Goal: Task Accomplishment & Management: Use online tool/utility

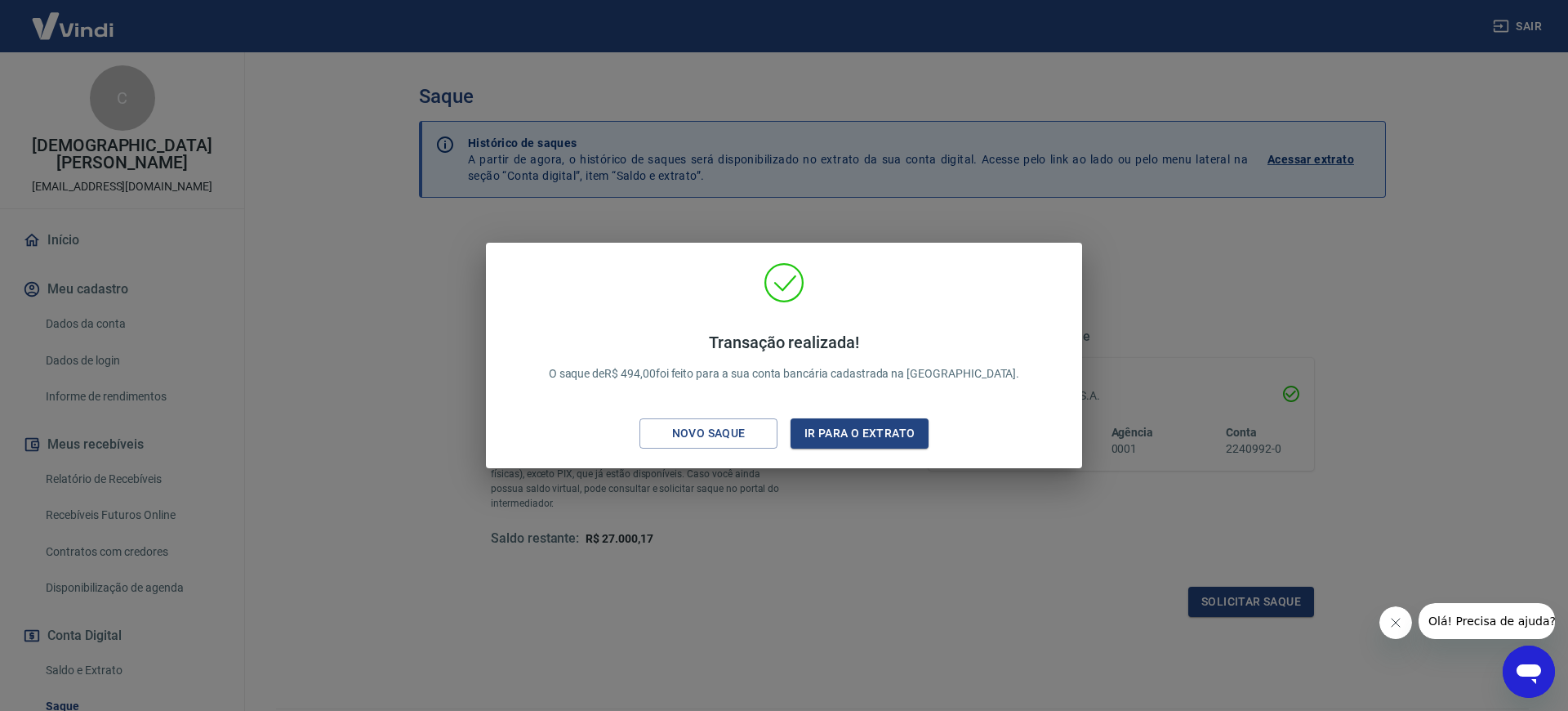
click at [719, 436] on div "Novo saque" at bounding box center [708, 433] width 112 height 20
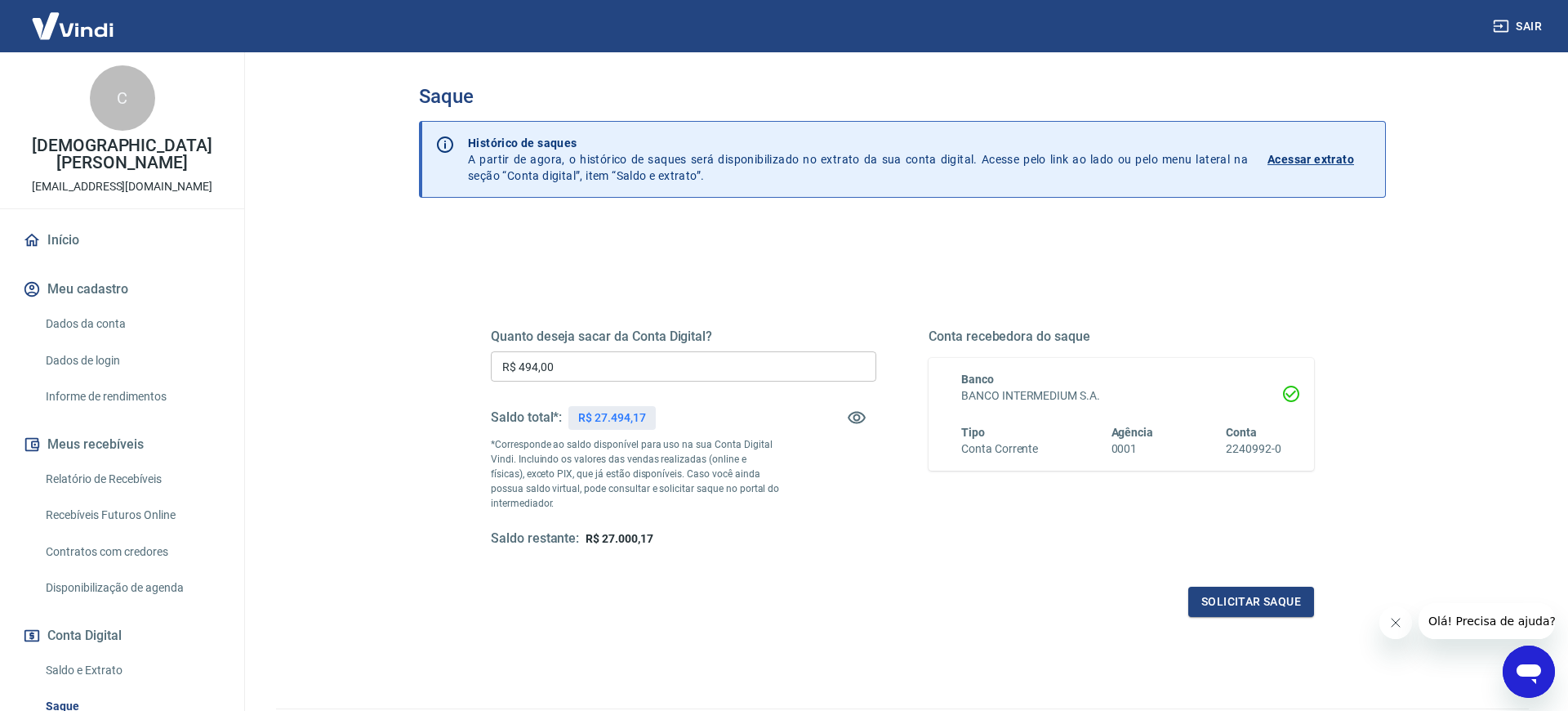
click at [584, 373] on input "R$ 494,00" at bounding box center [684, 366] width 385 height 31
drag, startPoint x: 600, startPoint y: 368, endPoint x: 370, endPoint y: 325, distance: 234.0
click at [370, 325] on main "Saque Histórico de saques A partir de agora, o histórico de saques será disponi…" at bounding box center [903, 381] width 1332 height 659
type input "R$ 2.500,00"
click at [1285, 605] on button "Solicitar saque" at bounding box center [1251, 602] width 126 height 31
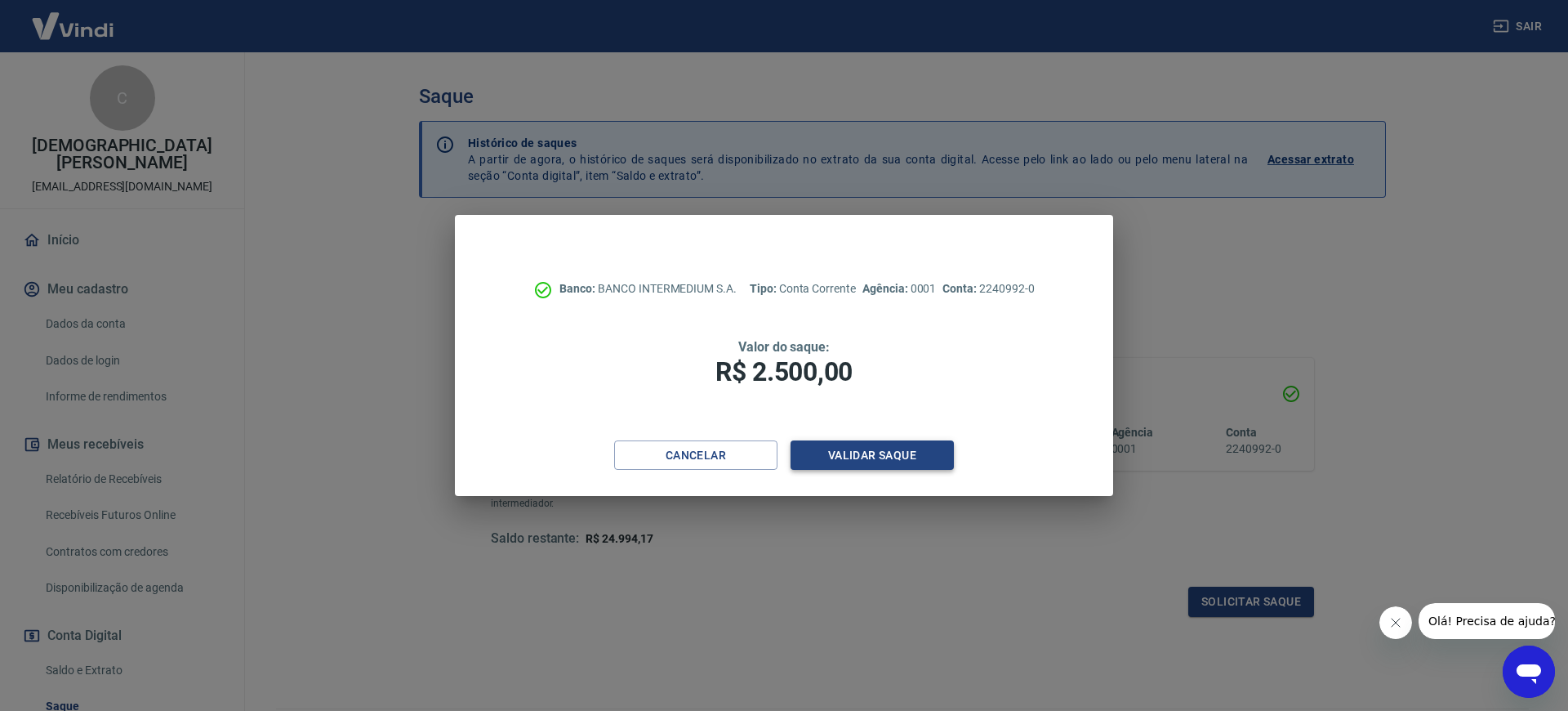
click at [836, 452] on button "Validar saque" at bounding box center [872, 455] width 163 height 31
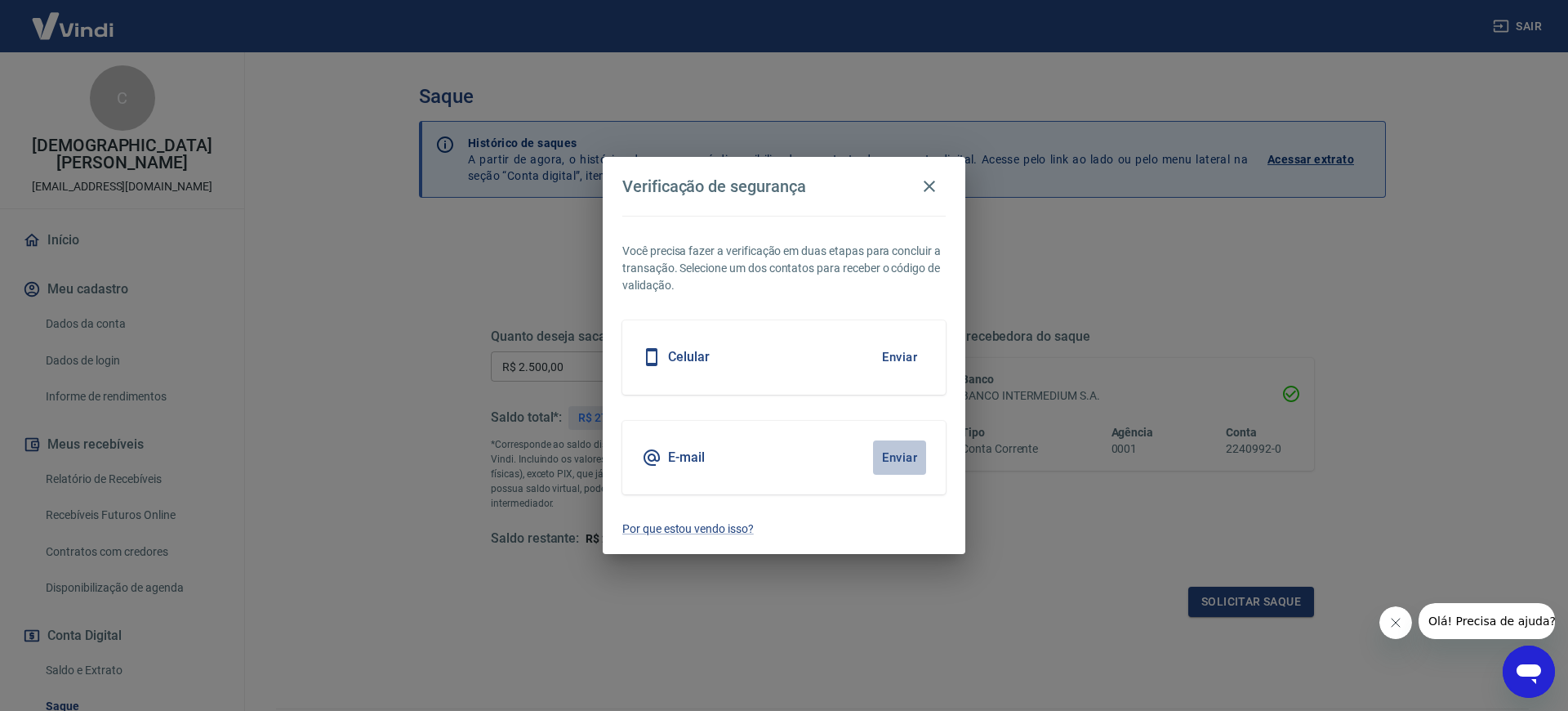
click at [903, 456] on button "Enviar" at bounding box center [899, 457] width 53 height 34
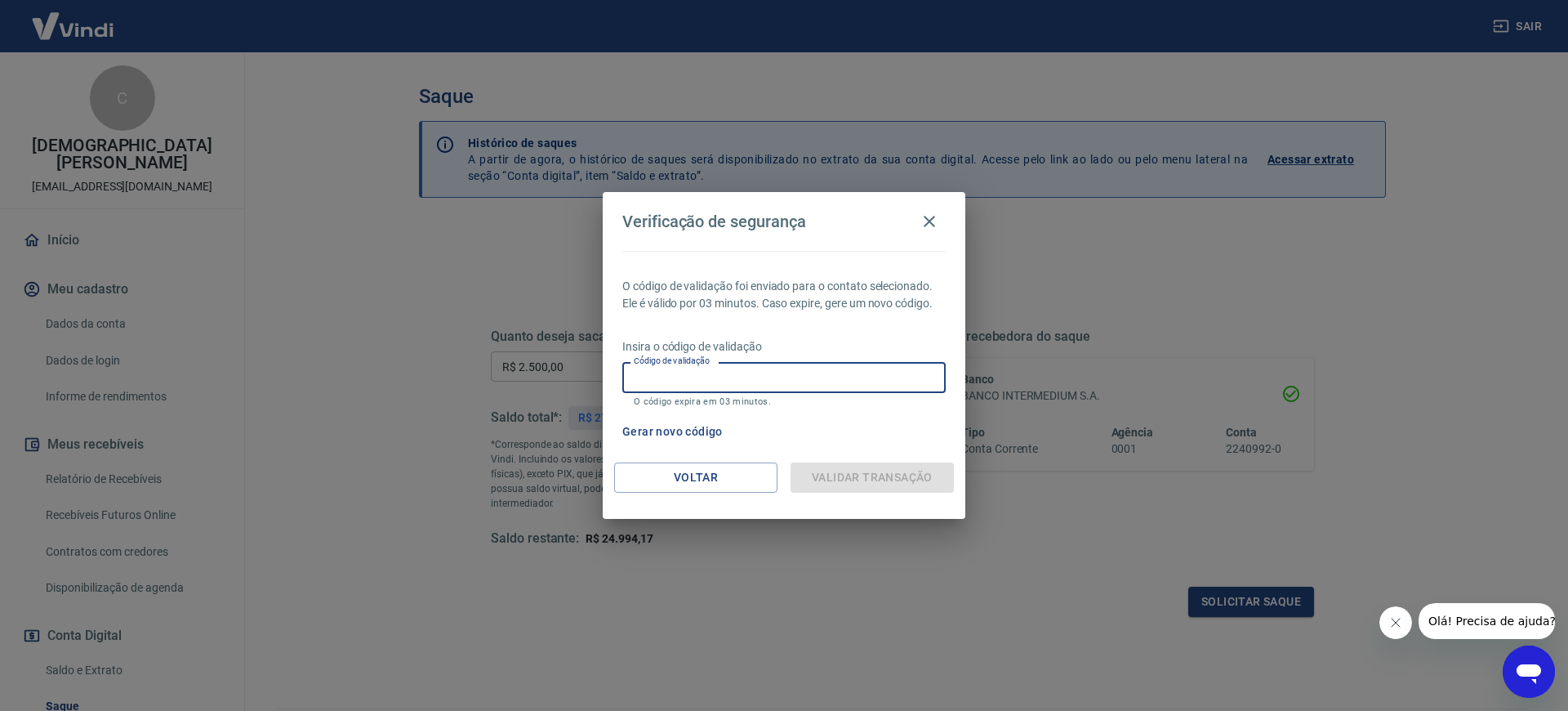
click at [794, 386] on input "Código de validação" at bounding box center [784, 377] width 324 height 31
type input "897905"
click at [695, 376] on input "897905" at bounding box center [784, 377] width 324 height 31
drag, startPoint x: 702, startPoint y: 374, endPoint x: 563, endPoint y: 361, distance: 139.6
click at [566, 361] on div "Verificação de segurança O código de validação foi enviado para o contato selec…" at bounding box center [784, 355] width 1568 height 711
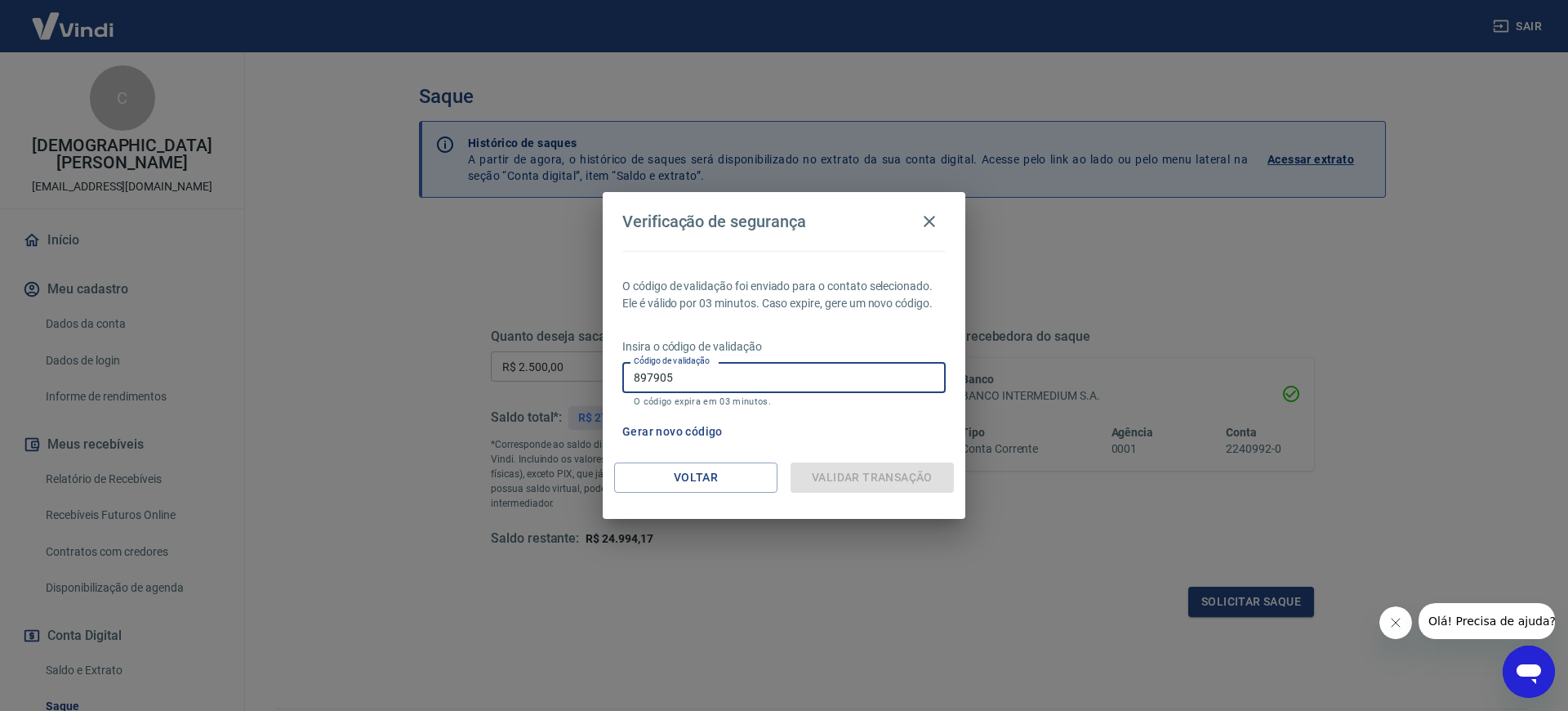
type input "897905"
click at [869, 450] on div "O código de validação foi enviado para o contato selecionado. Ele é válido por …" at bounding box center [784, 357] width 363 height 212
click at [870, 480] on div "Validar transação" at bounding box center [872, 477] width 163 height 31
drag, startPoint x: 632, startPoint y: 379, endPoint x: 677, endPoint y: 361, distance: 48.5
click at [635, 379] on input "897905" at bounding box center [784, 377] width 324 height 31
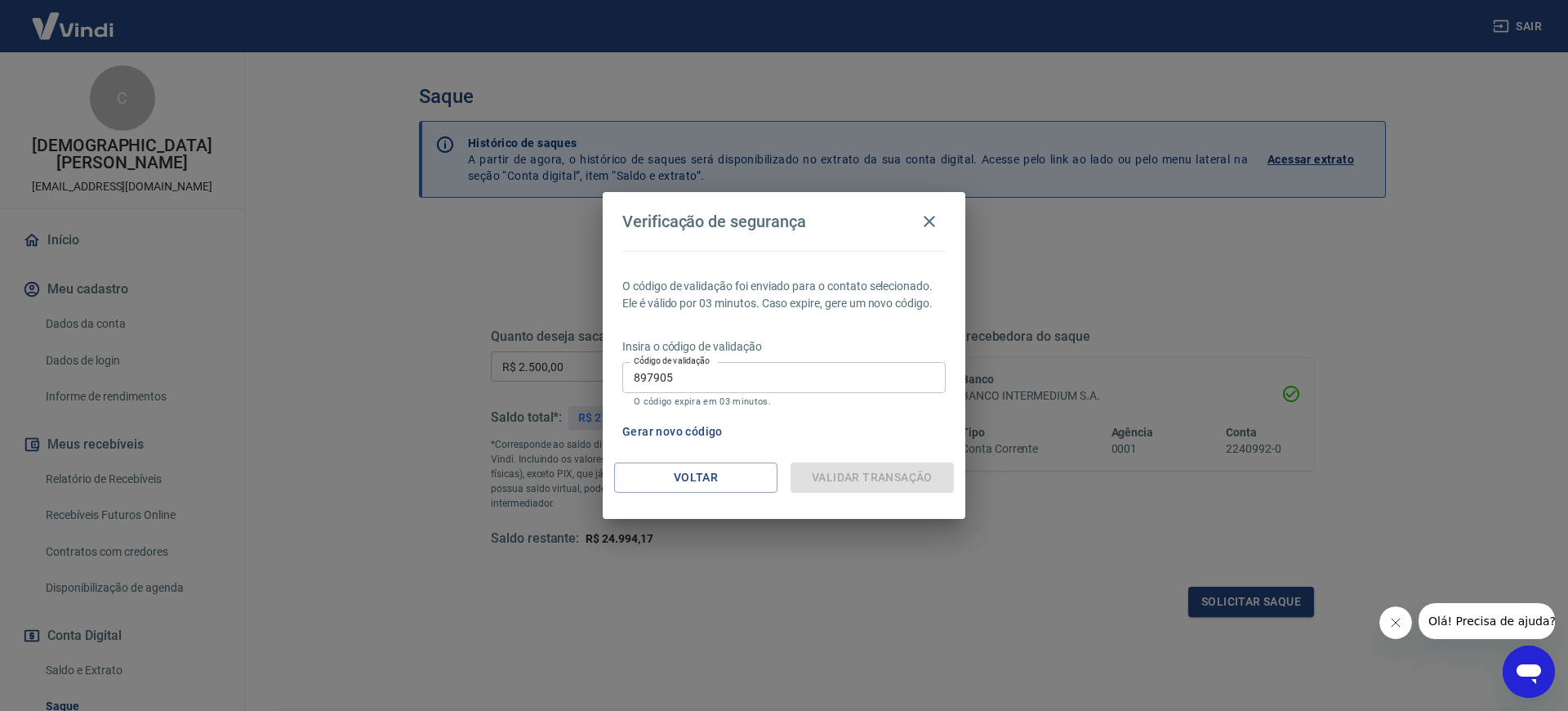
click at [893, 478] on div "Validar transação" at bounding box center [872, 477] width 163 height 31
click at [869, 480] on div "Validar transação" at bounding box center [872, 477] width 163 height 31
drag, startPoint x: 869, startPoint y: 480, endPoint x: 804, endPoint y: 483, distance: 65.1
click at [869, 480] on div "Validar transação" at bounding box center [872, 477] width 163 height 31
click at [932, 216] on icon "button" at bounding box center [930, 222] width 19 height 19
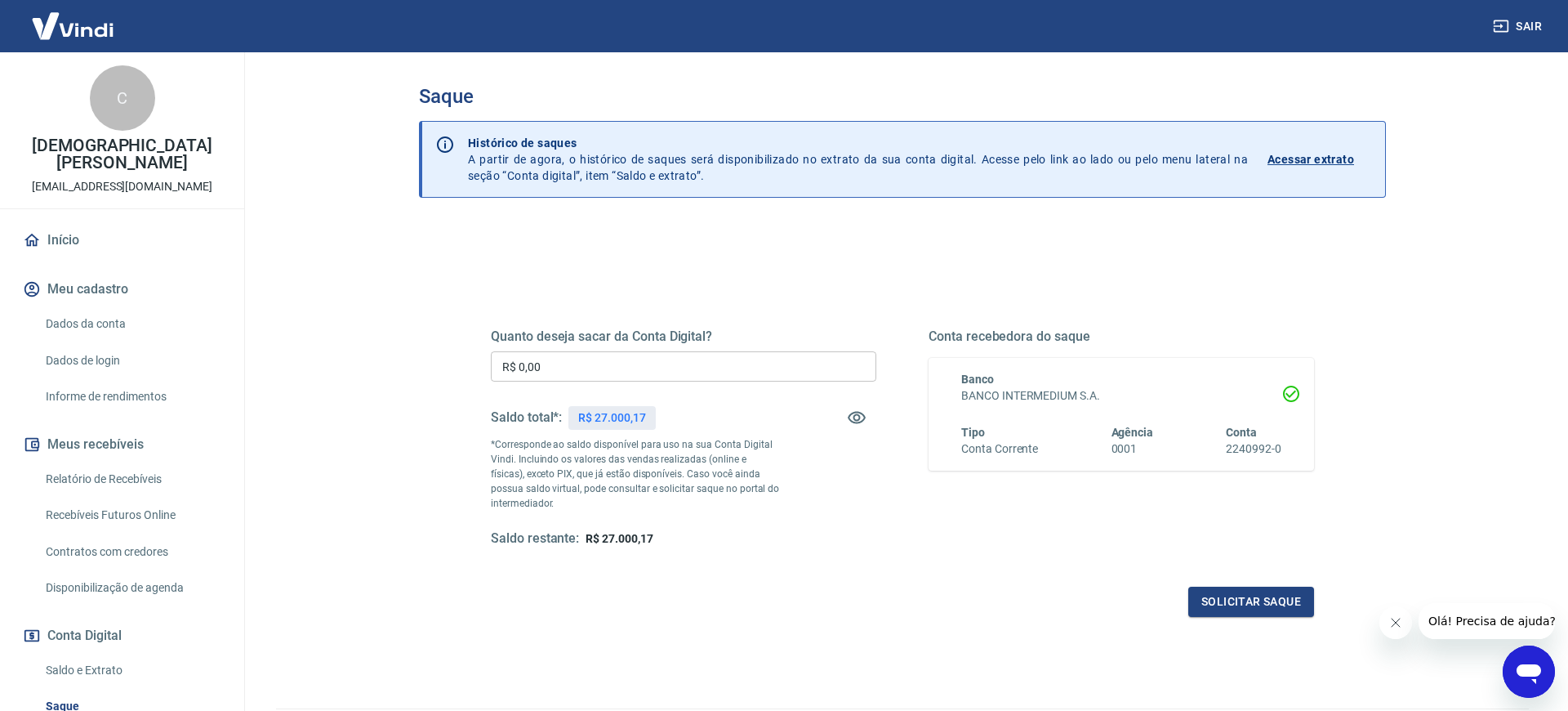
click at [638, 365] on input "R$ 0,00" at bounding box center [684, 366] width 385 height 31
type input "R$ 2.500,00"
click at [1260, 601] on button "Solicitar saque" at bounding box center [1251, 602] width 126 height 31
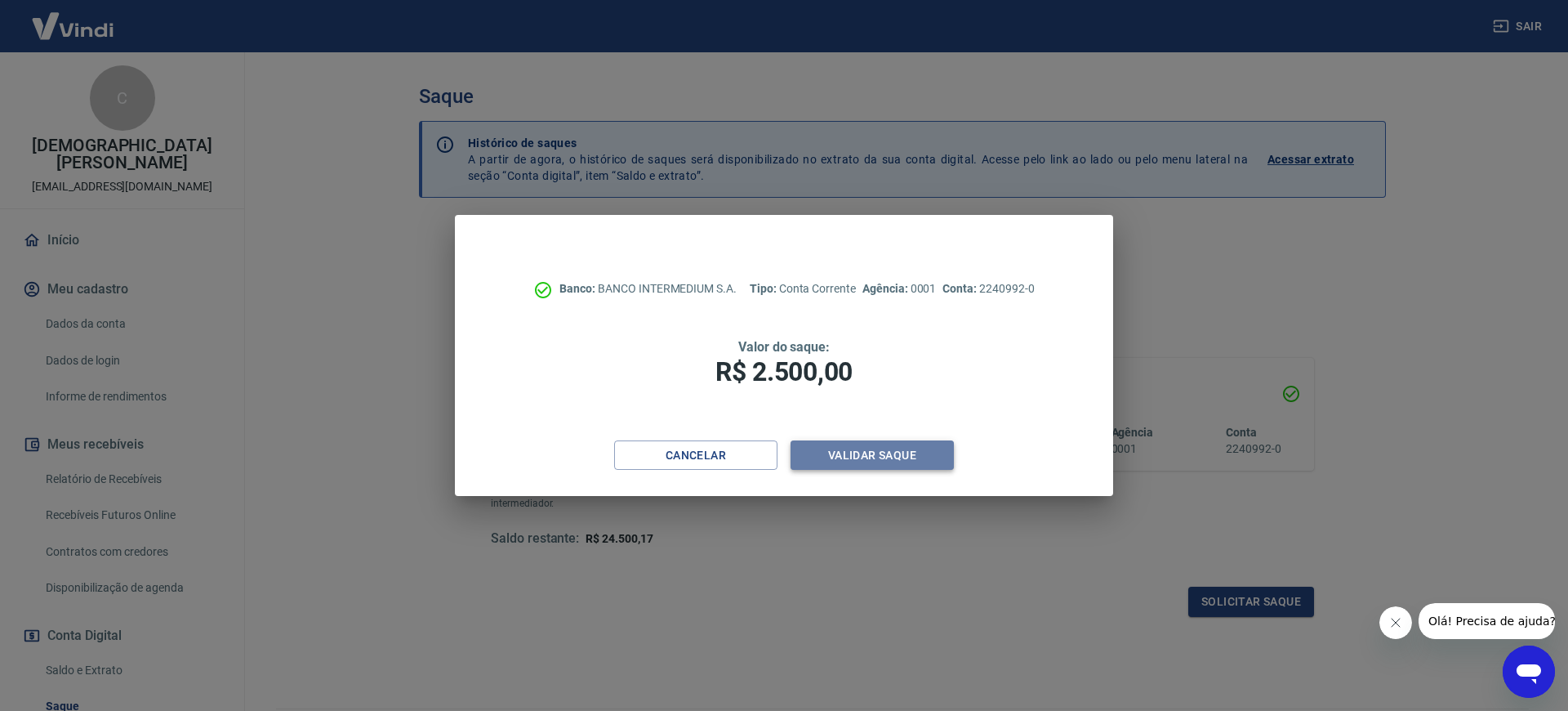
click at [903, 463] on button "Validar saque" at bounding box center [872, 455] width 163 height 31
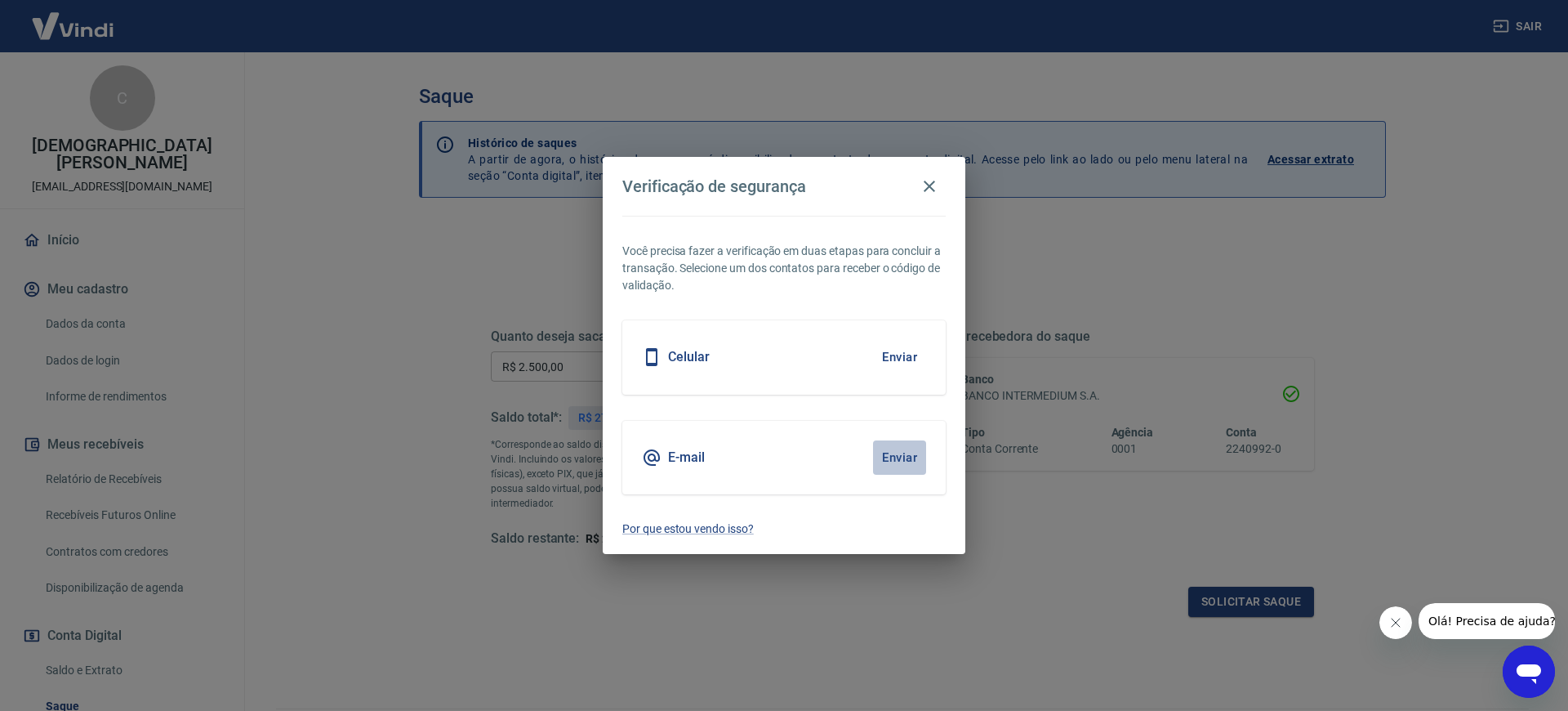
click at [911, 461] on button "Enviar" at bounding box center [899, 457] width 53 height 34
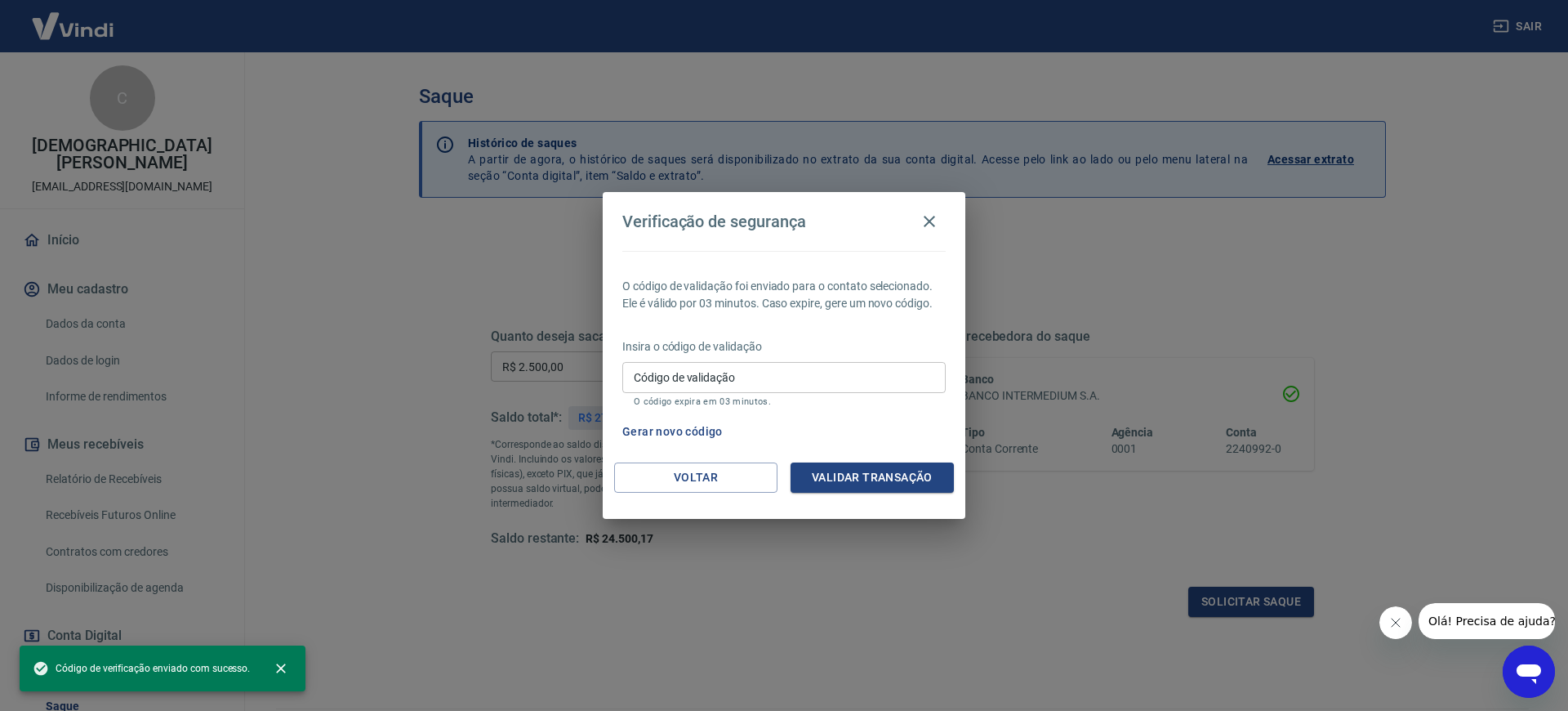
click at [721, 371] on input "Código de validação" at bounding box center [784, 377] width 324 height 31
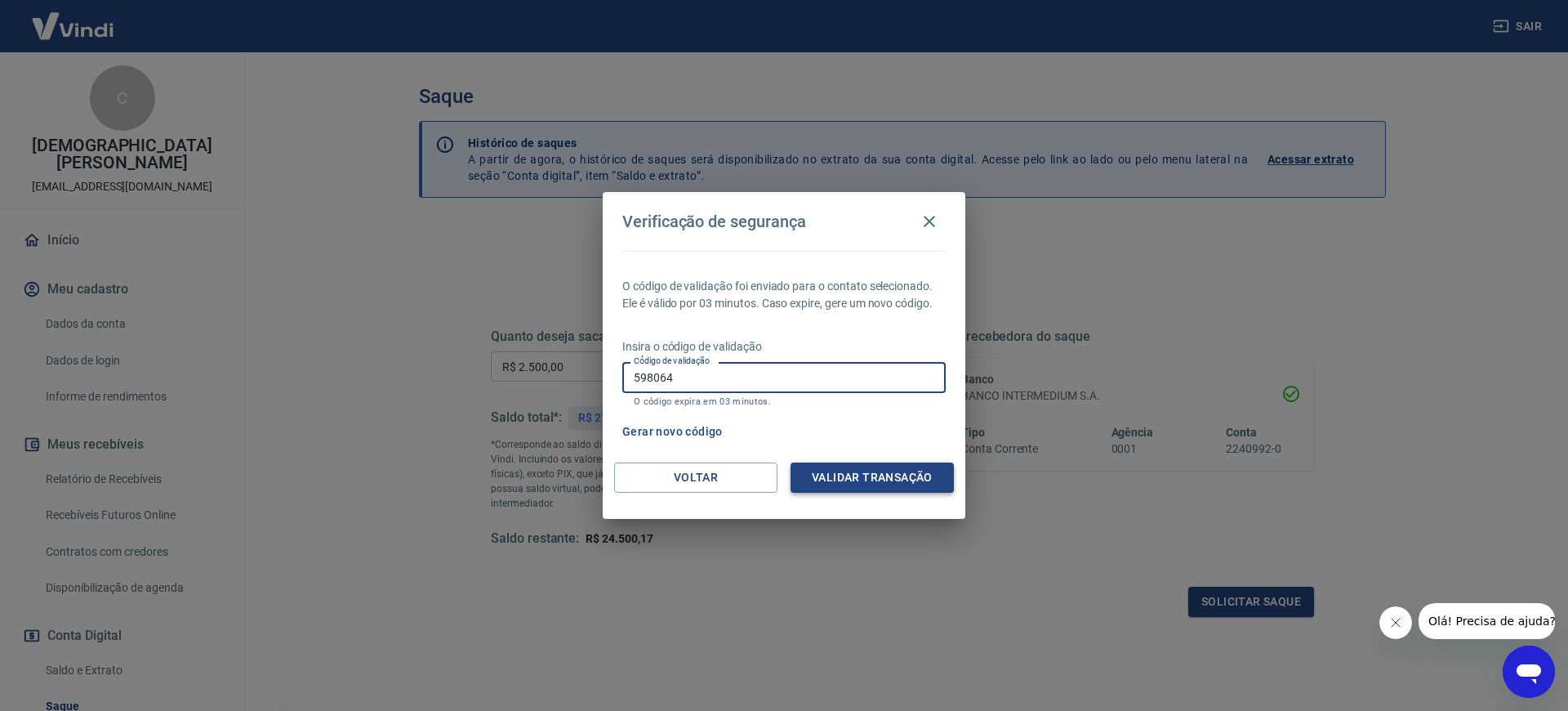
type input "598064"
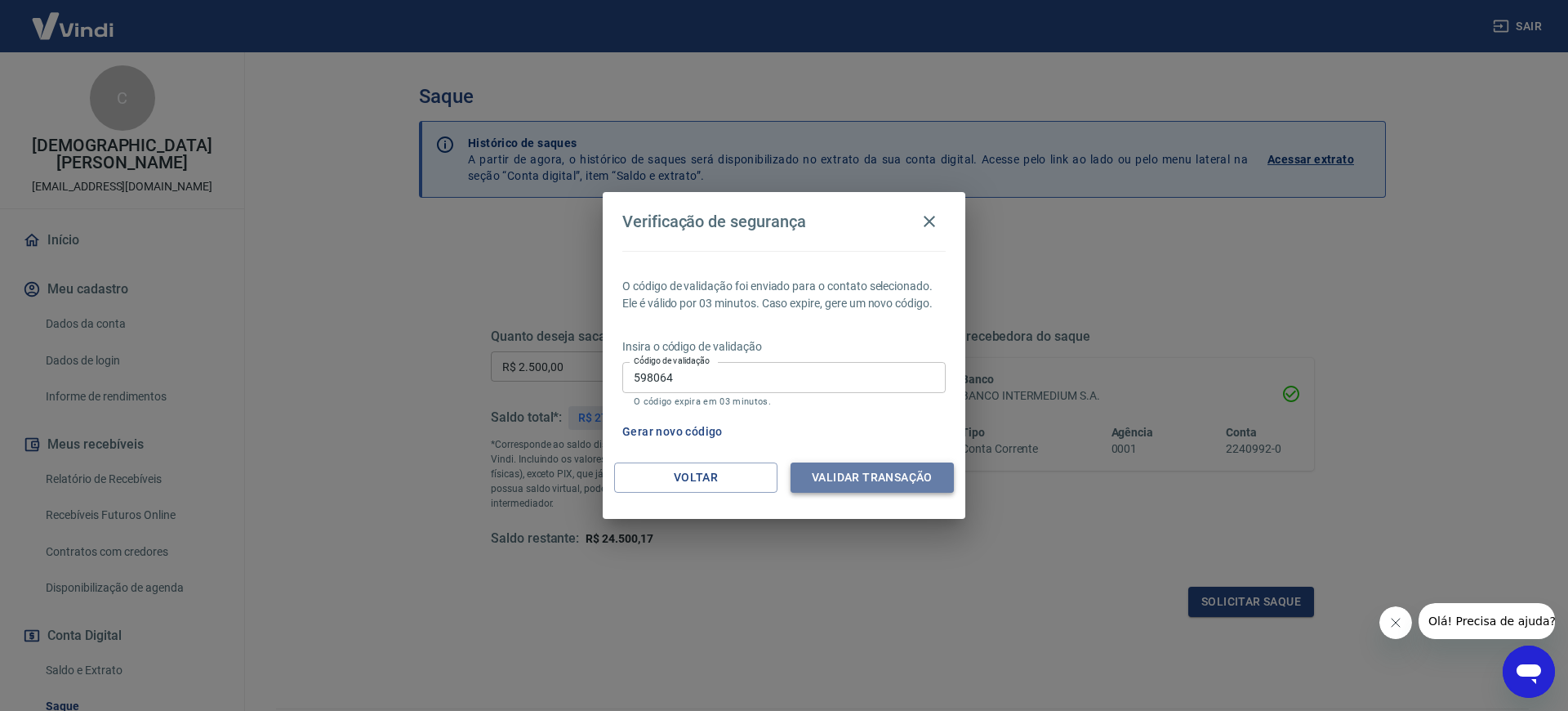
click at [875, 480] on button "Validar transação" at bounding box center [872, 477] width 163 height 31
